Goal: Transaction & Acquisition: Book appointment/travel/reservation

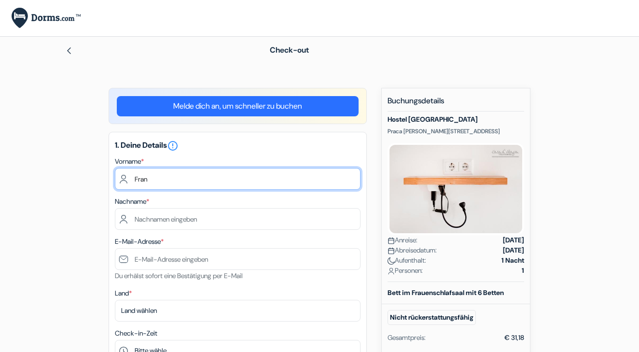
type input "Franc"
type input "Franciska"
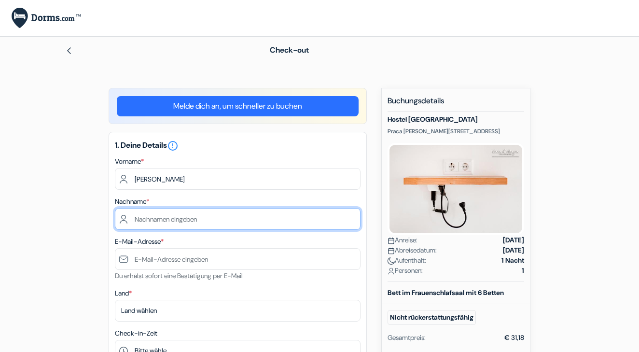
type input "Wiegmann-Stoll"
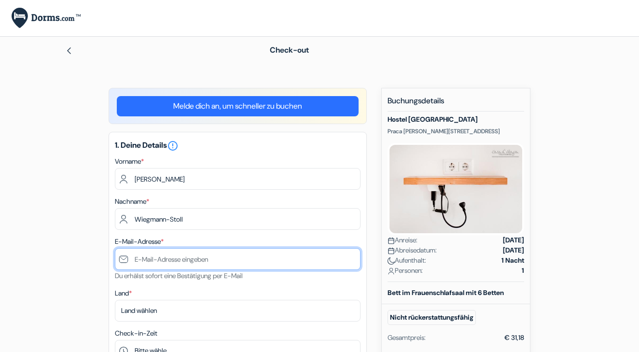
type input "franciska.wiegmann-stoll@web.de"
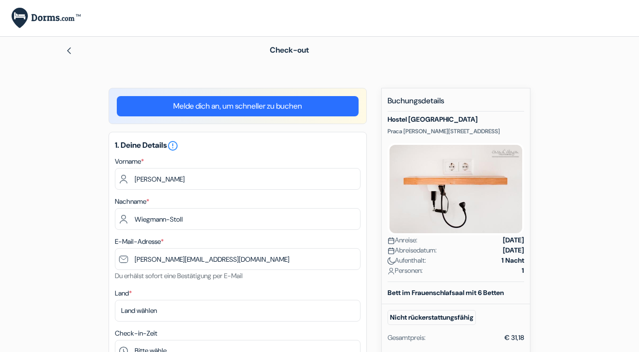
type input "07150351271"
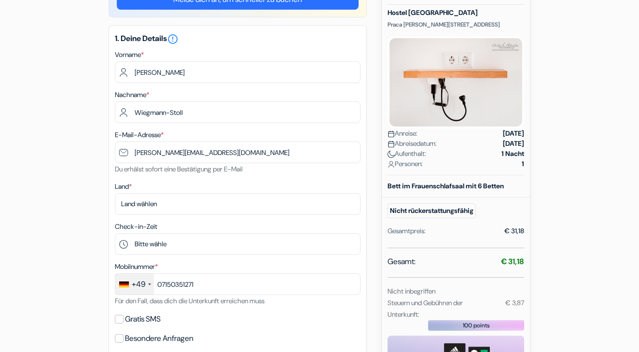
scroll to position [107, 0]
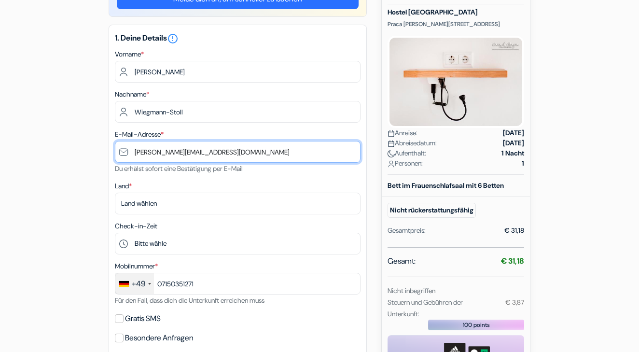
type input "[PERSON_NAME][EMAIL_ADDRESS][DOMAIN_NAME]"
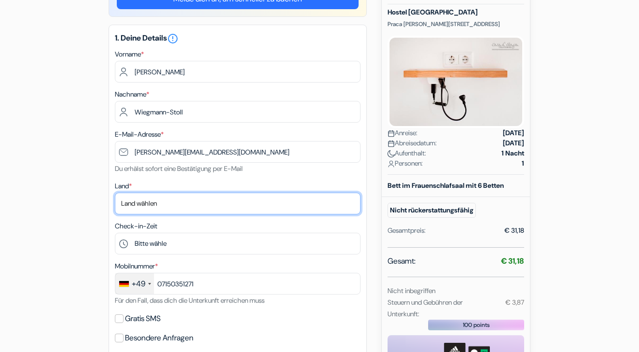
select select "de"
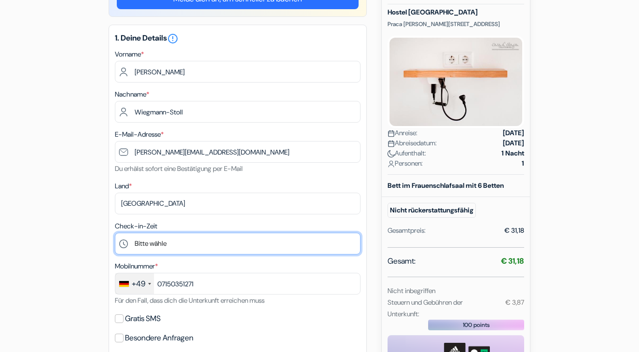
select select "22"
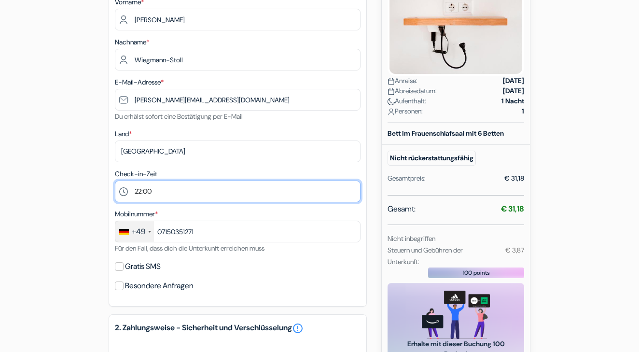
scroll to position [160, 0]
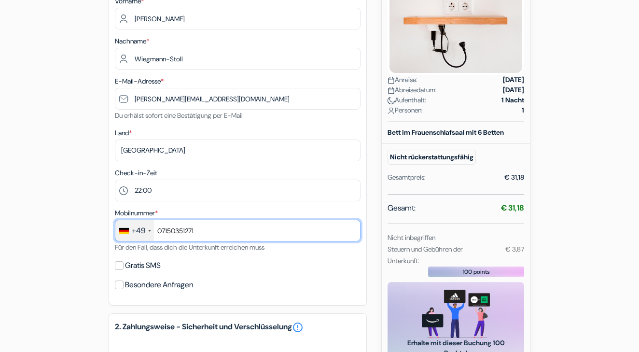
drag, startPoint x: 202, startPoint y: 229, endPoint x: 140, endPoint y: 227, distance: 61.8
click at [140, 227] on div "+49 France +33 United Kingdom +44 Germany (Deutschland) +49 Spain (España) +34 …" at bounding box center [237, 230] width 245 height 22
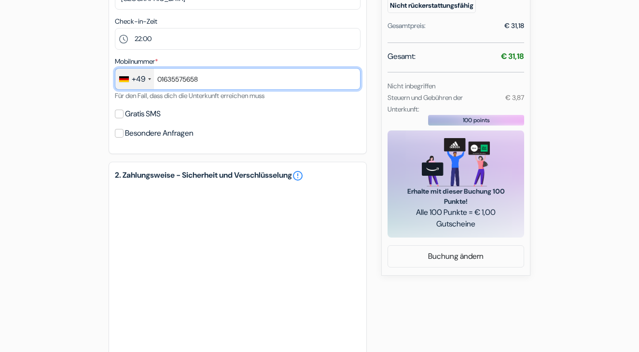
scroll to position [313, 0]
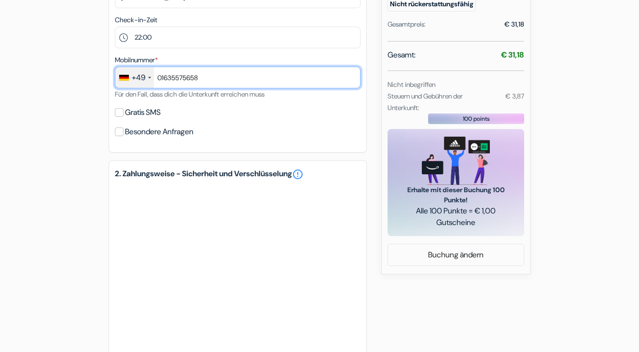
type input "01635575658"
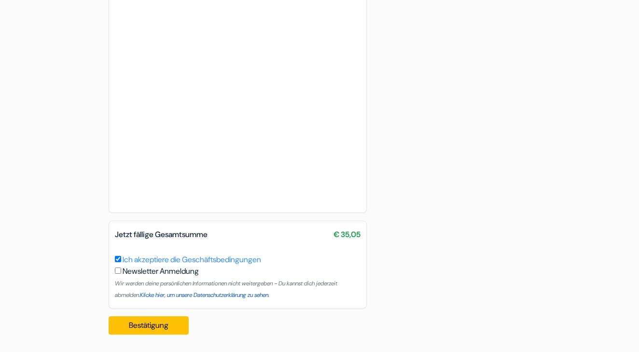
scroll to position [608, 0]
click at [163, 327] on button "Bestätigung Loading..." at bounding box center [149, 325] width 80 height 18
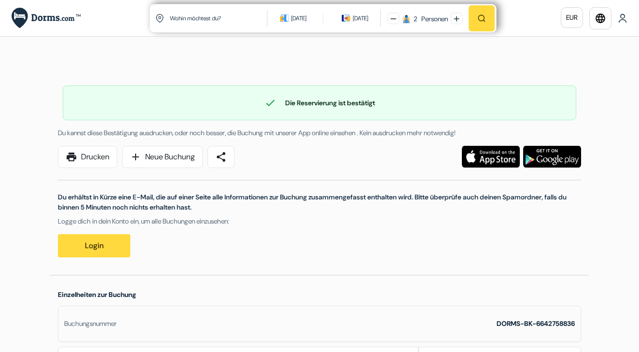
click at [106, 241] on link "Login" at bounding box center [94, 245] width 72 height 23
click at [96, 157] on link "print Drucken" at bounding box center [87, 157] width 59 height 22
click at [106, 248] on link "Login" at bounding box center [94, 245] width 72 height 23
click at [507, 157] on img at bounding box center [491, 157] width 58 height 22
click at [95, 245] on link "Login" at bounding box center [94, 245] width 72 height 23
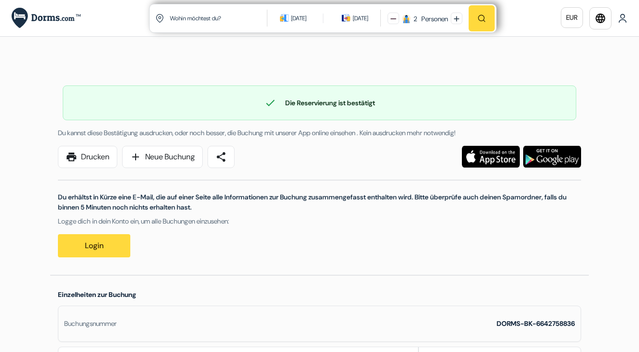
click at [491, 159] on img at bounding box center [491, 157] width 58 height 22
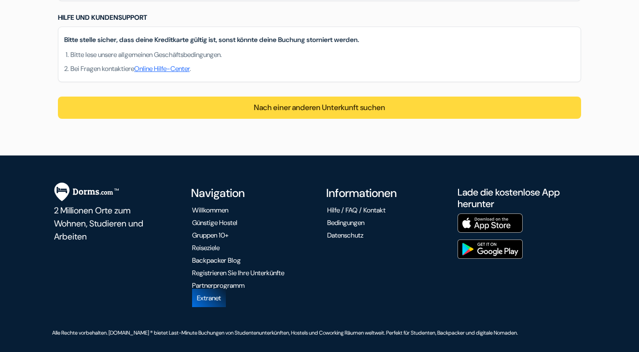
scroll to position [911, 0]
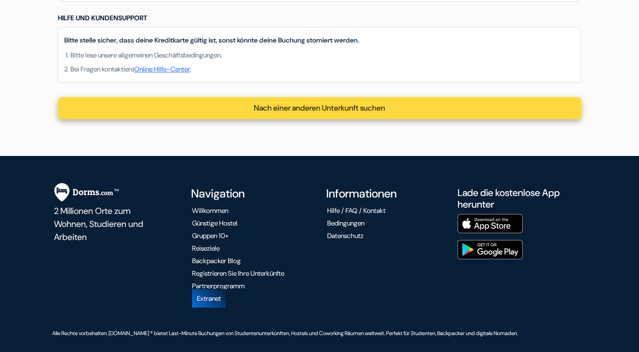
click at [374, 108] on span "Nach einer anderen Unterkunft suchen" at bounding box center [319, 108] width 131 height 10
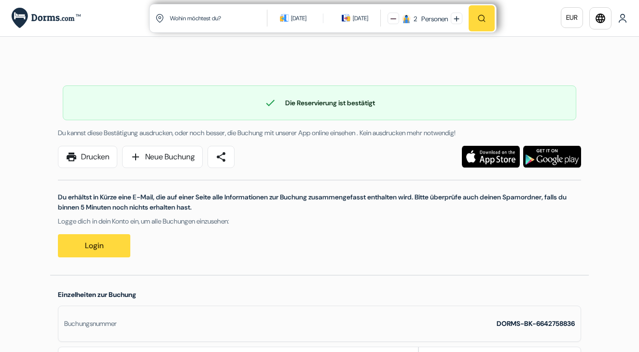
scroll to position [0, 0]
click at [101, 155] on link "print Drucken" at bounding box center [87, 157] width 59 height 22
